Goal: Task Accomplishment & Management: Manage account settings

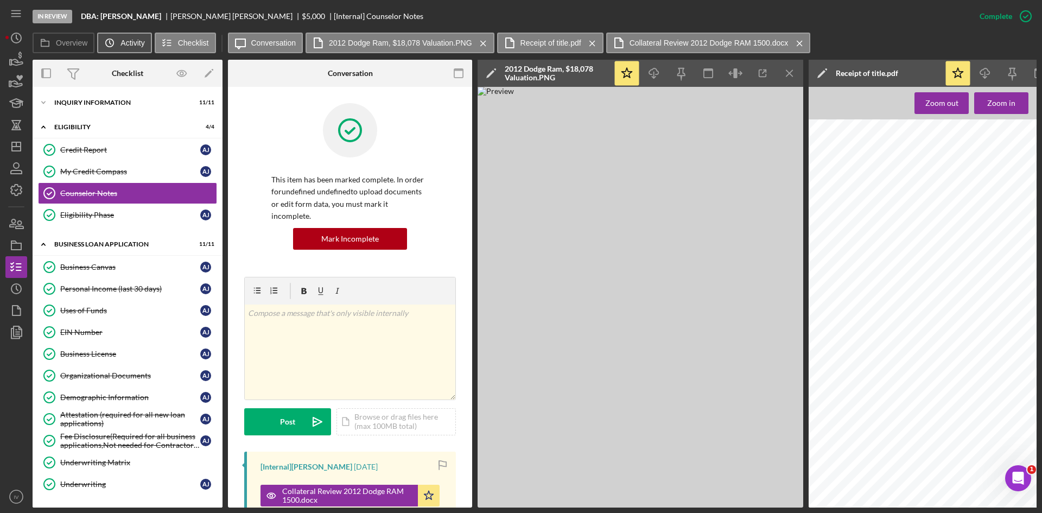
scroll to position [0, 66]
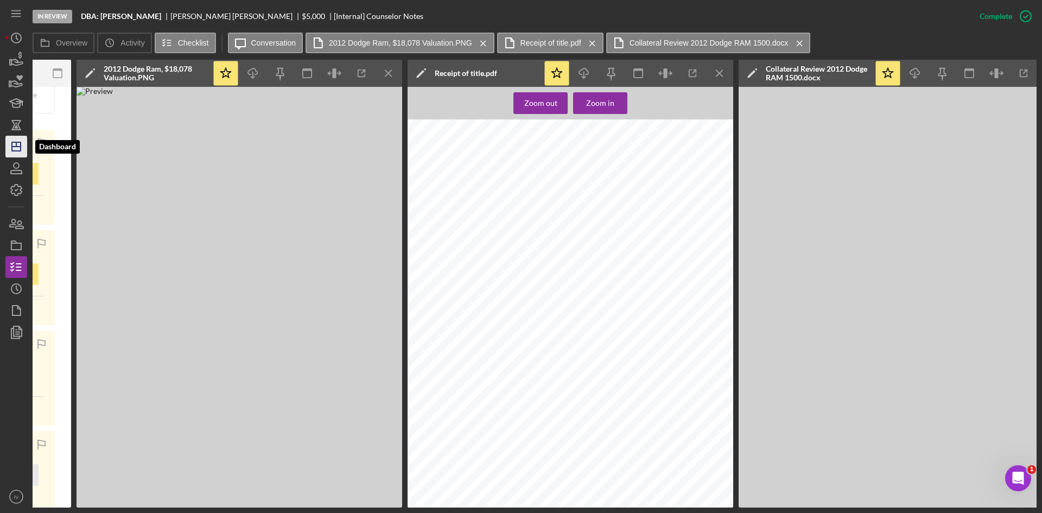
click at [12, 143] on polygon "button" at bounding box center [16, 146] width 9 height 9
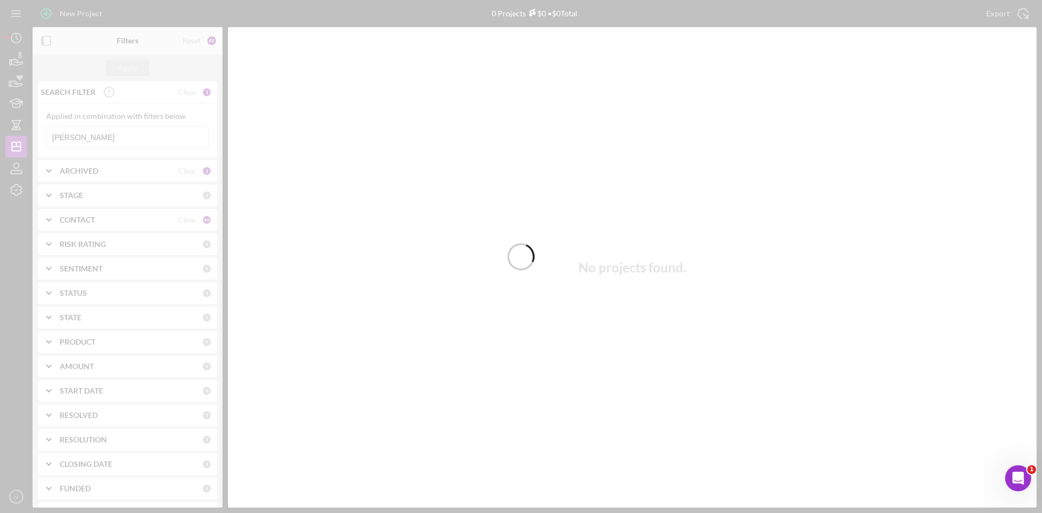
drag, startPoint x: 87, startPoint y: 143, endPoint x: 30, endPoint y: 132, distance: 58.4
click at [30, 132] on div at bounding box center [521, 256] width 1042 height 513
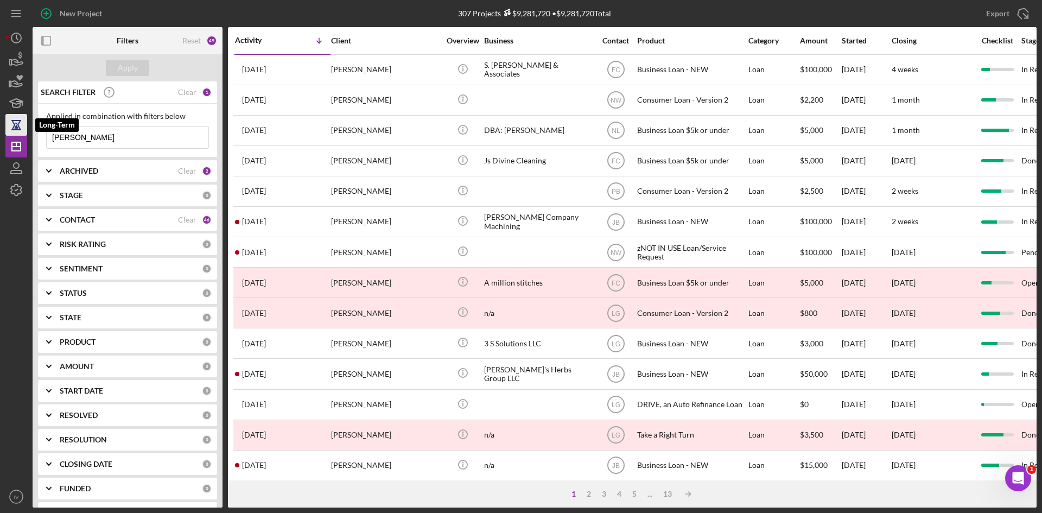
drag, startPoint x: 84, startPoint y: 139, endPoint x: 23, endPoint y: 132, distance: 61.1
click at [23, 132] on div "New Project 307 Projects $9,281,720 • $9,281,720 Total [PERSON_NAME] Export Ico…" at bounding box center [520, 253] width 1031 height 507
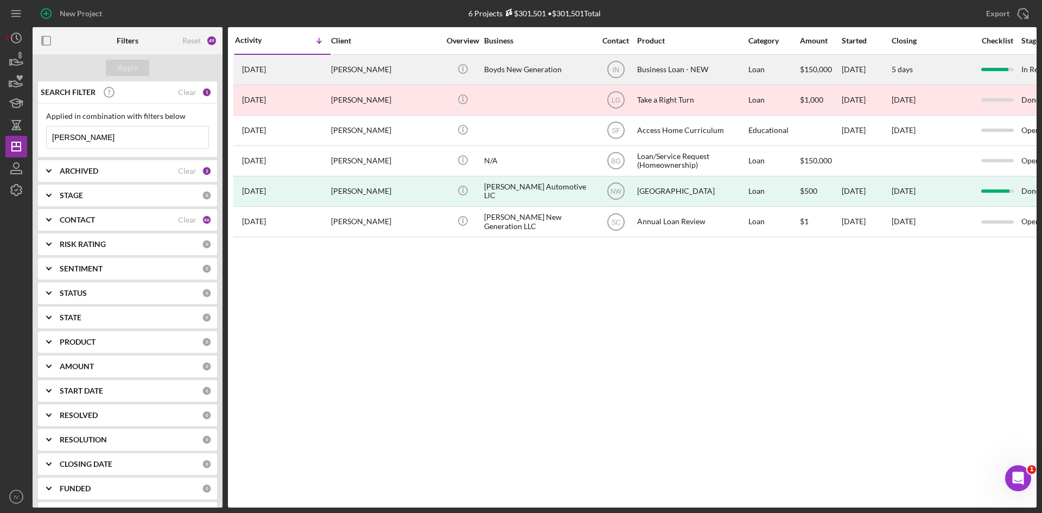
type input "[PERSON_NAME]"
click at [371, 67] on div "[PERSON_NAME]" at bounding box center [385, 69] width 108 height 29
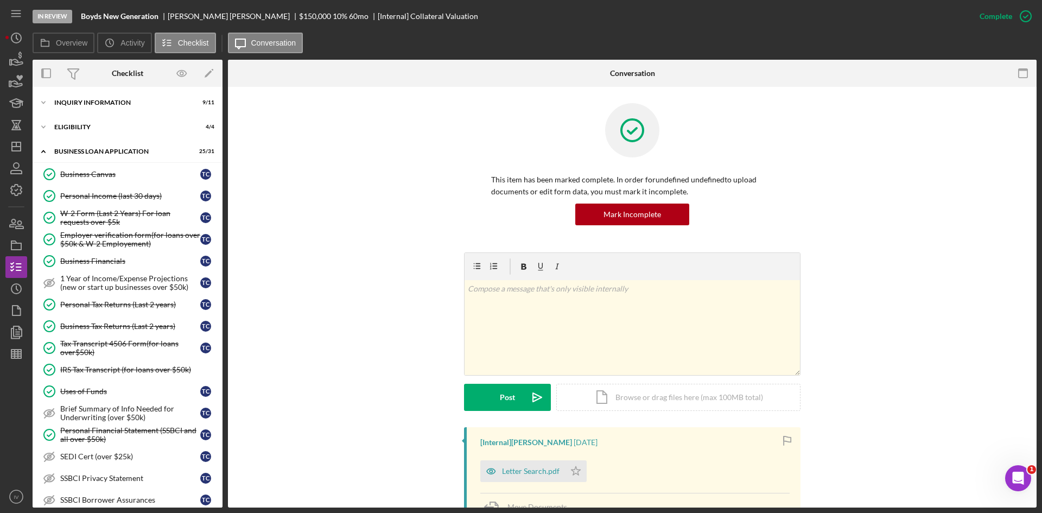
scroll to position [412, 0]
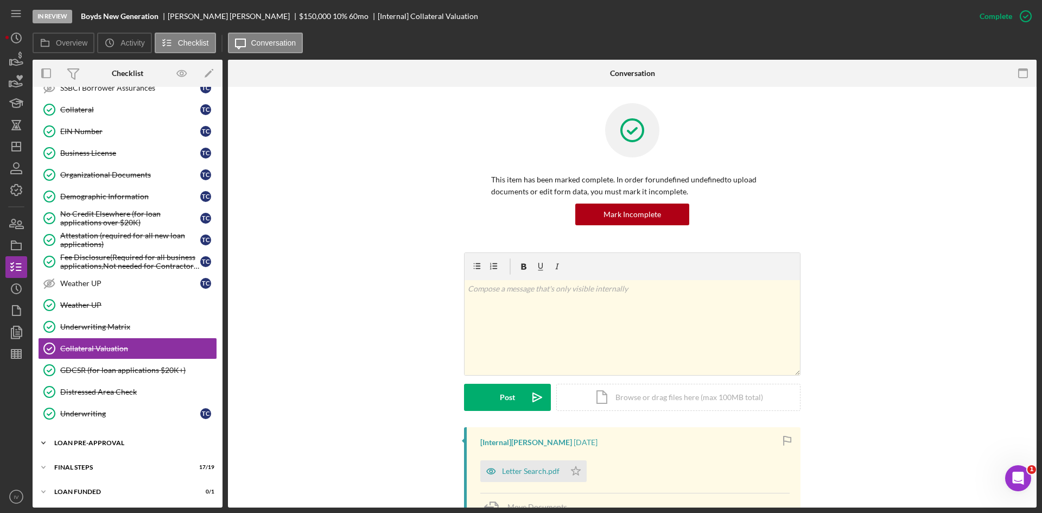
click at [111, 438] on div "Icon/Expander LOAN PRE-APPROVAL 2 / 2" at bounding box center [128, 443] width 190 height 22
drag, startPoint x: 114, startPoint y: 461, endPoint x: 261, endPoint y: 433, distance: 149.6
click at [116, 461] on div "Loan Approval" at bounding box center [138, 465] width 156 height 9
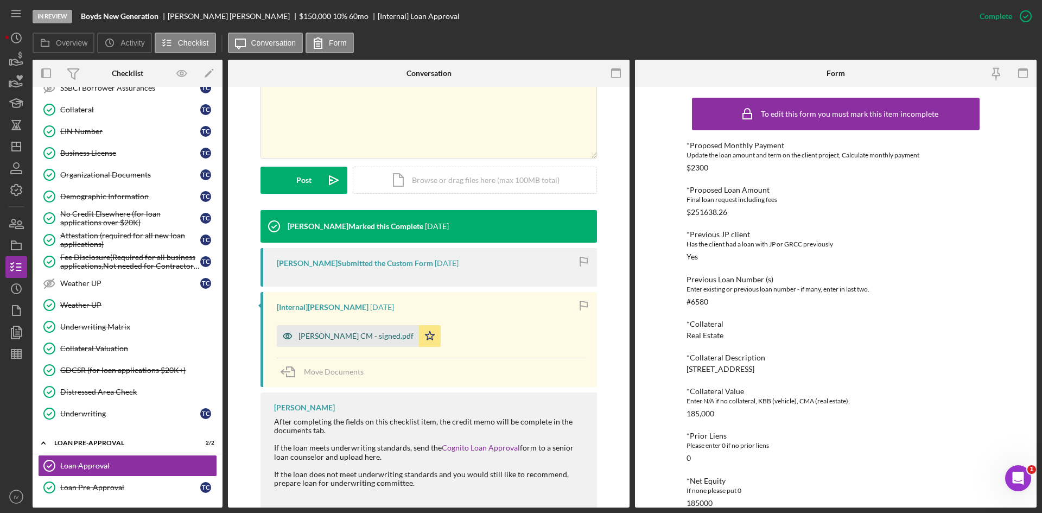
click at [339, 335] on div "[PERSON_NAME] CM - signed.pdf" at bounding box center [355, 335] width 115 height 9
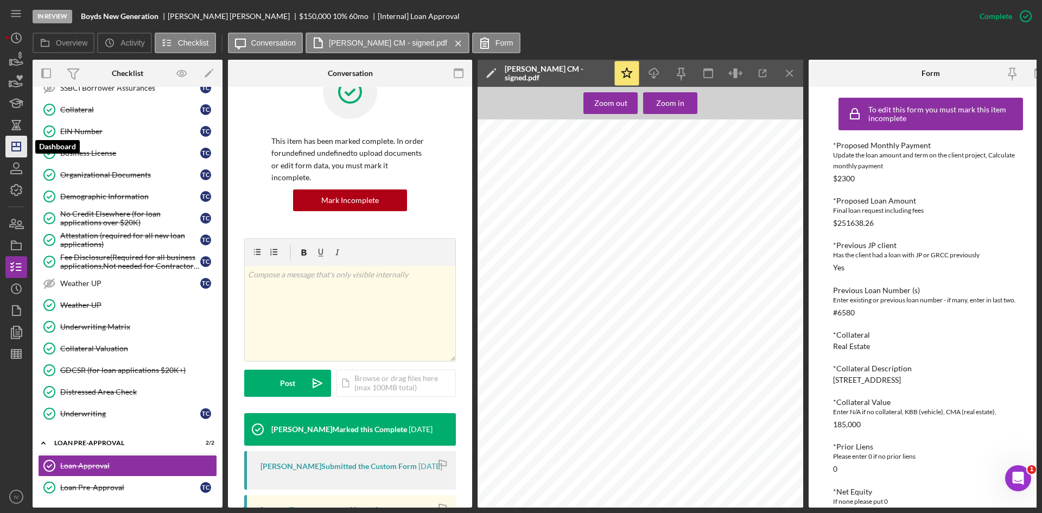
click at [21, 142] on icon "Icon/Dashboard" at bounding box center [16, 146] width 27 height 27
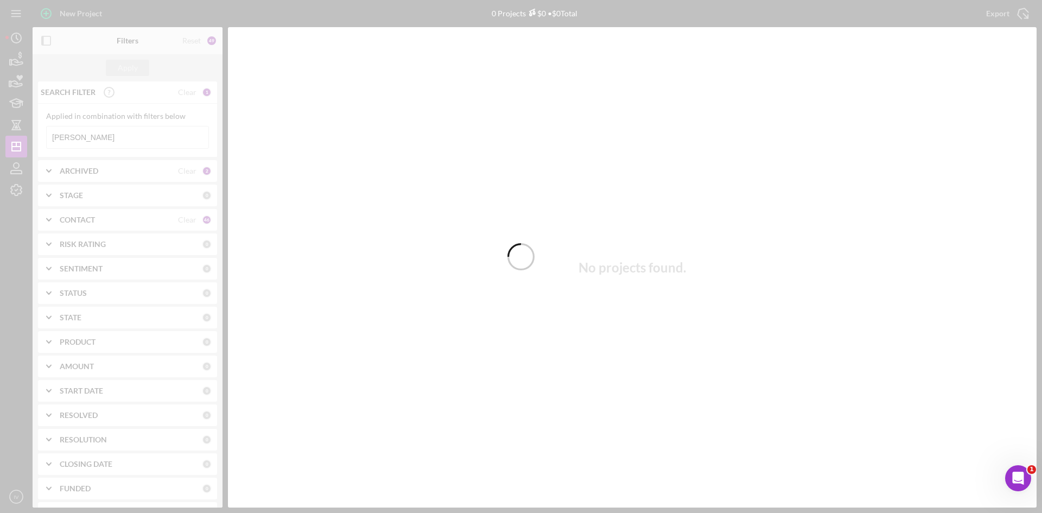
click at [98, 138] on div at bounding box center [521, 256] width 1042 height 513
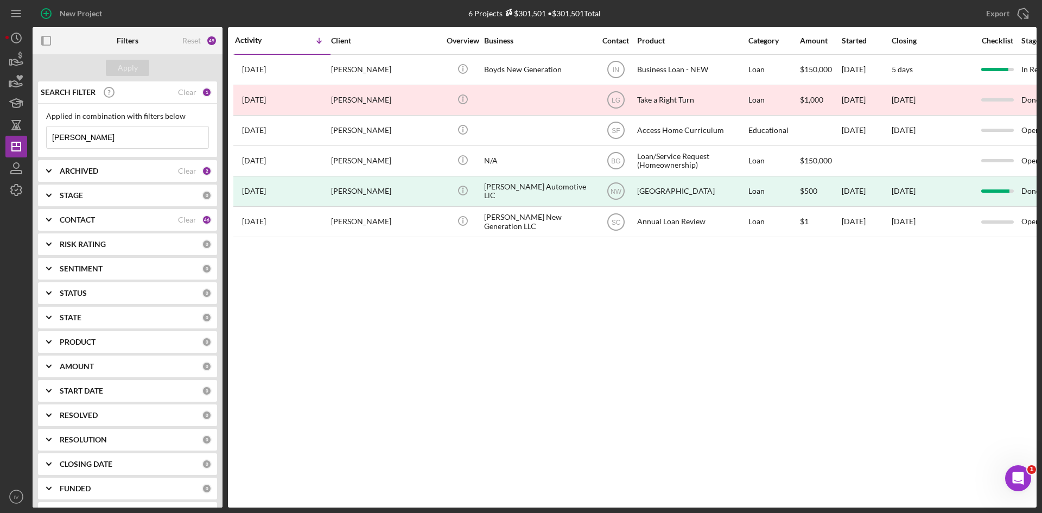
drag, startPoint x: 88, startPoint y: 139, endPoint x: -61, endPoint y: 112, distance: 151.2
click at [0, 112] on html "New Project 6 Projects $301,501 • $301,501 Total [PERSON_NAME] Export Icon/Expo…" at bounding box center [521, 256] width 1042 height 513
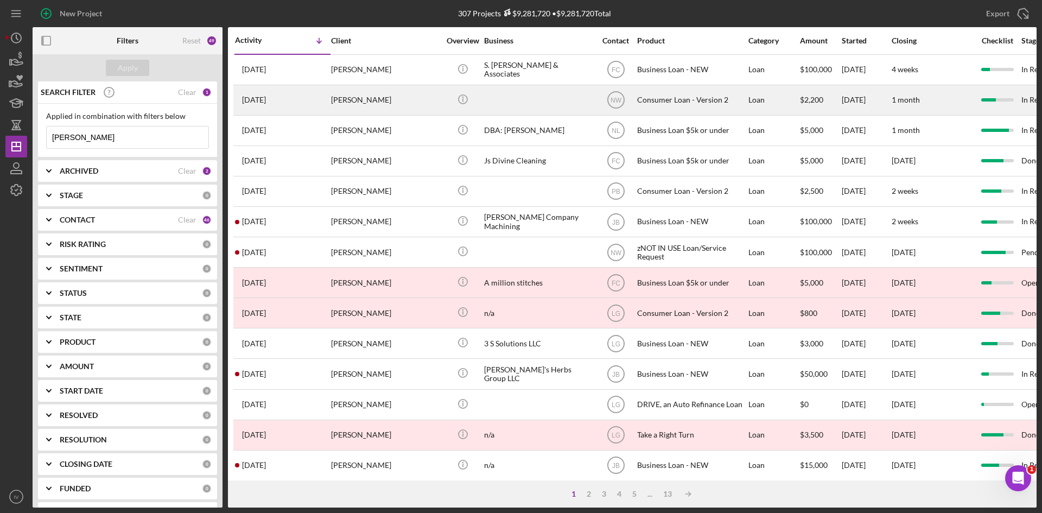
type input "[PERSON_NAME]"
click at [365, 97] on div "[PERSON_NAME]" at bounding box center [385, 100] width 108 height 29
